Goal: Transaction & Acquisition: Register for event/course

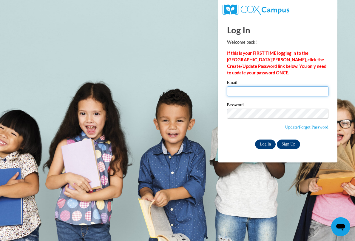
type input "connesssamanth@aasd.k12.wi.us"
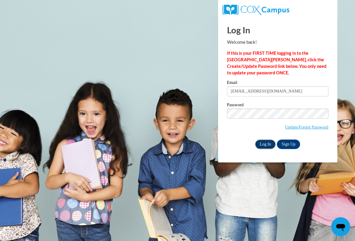
drag, startPoint x: 259, startPoint y: 143, endPoint x: 260, endPoint y: 140, distance: 3.2
click at [260, 143] on input "Log In" at bounding box center [265, 145] width 21 height 10
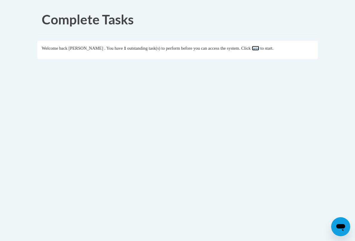
click at [259, 47] on link "here" at bounding box center [255, 48] width 7 height 5
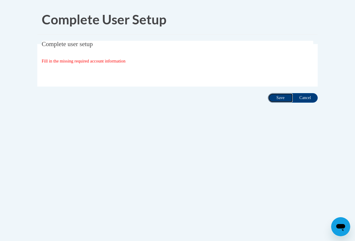
click at [276, 99] on input "Save" at bounding box center [280, 98] width 25 height 10
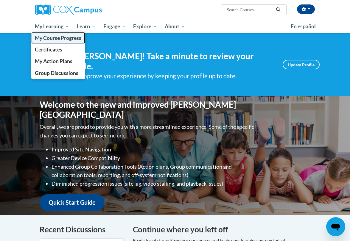
click at [63, 36] on span "My Course Progress" at bounding box center [58, 38] width 46 height 6
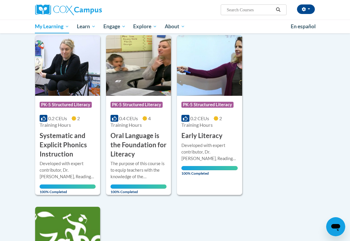
scroll to position [60, 0]
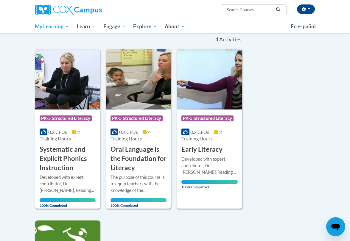
click at [259, 9] on input "Search..." at bounding box center [250, 9] width 48 height 7
type input "reading fluency"
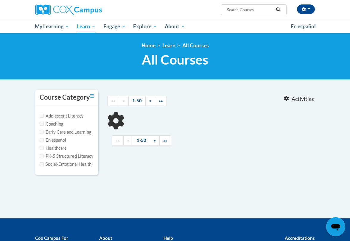
type input "reading fluency"
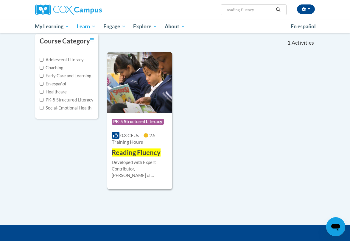
scroll to position [60, 0]
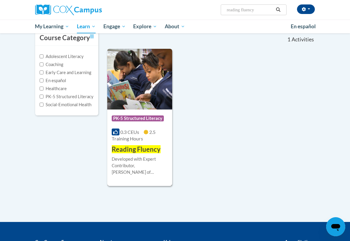
click at [135, 94] on img at bounding box center [139, 79] width 65 height 61
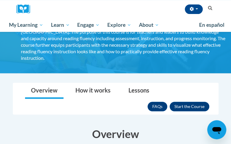
scroll to position [89, 0]
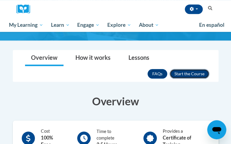
click at [188, 69] on button "Enroll" at bounding box center [190, 74] width 40 height 10
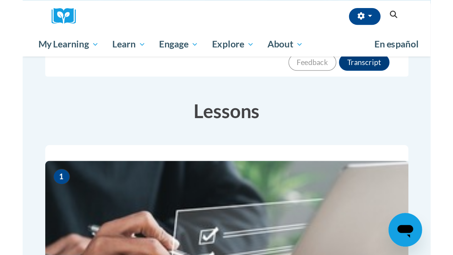
scroll to position [119, 0]
